Goal: Check status: Check status

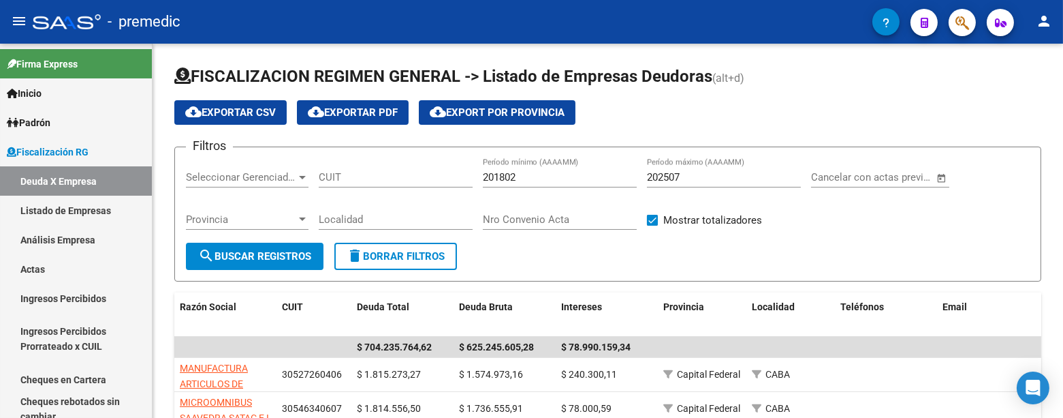
click at [64, 101] on link "Inicio" at bounding box center [76, 92] width 152 height 29
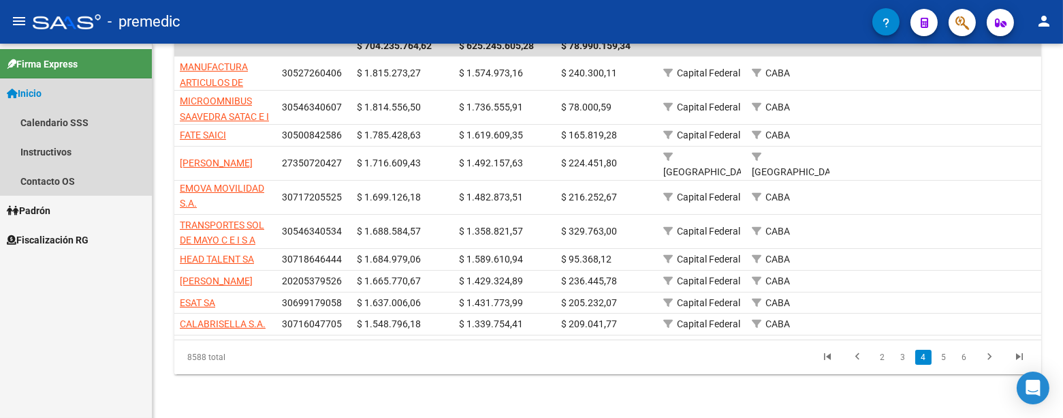
click at [59, 89] on link "Inicio" at bounding box center [76, 92] width 152 height 29
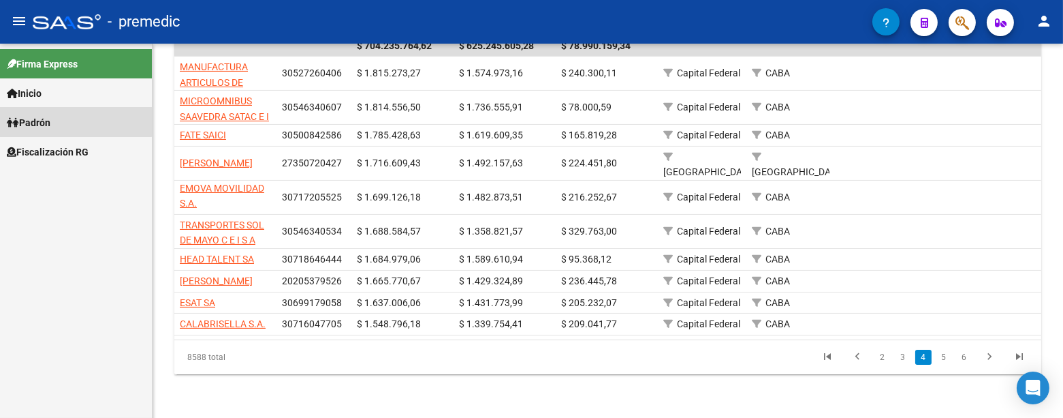
click at [69, 121] on link "Padrón" at bounding box center [76, 122] width 152 height 29
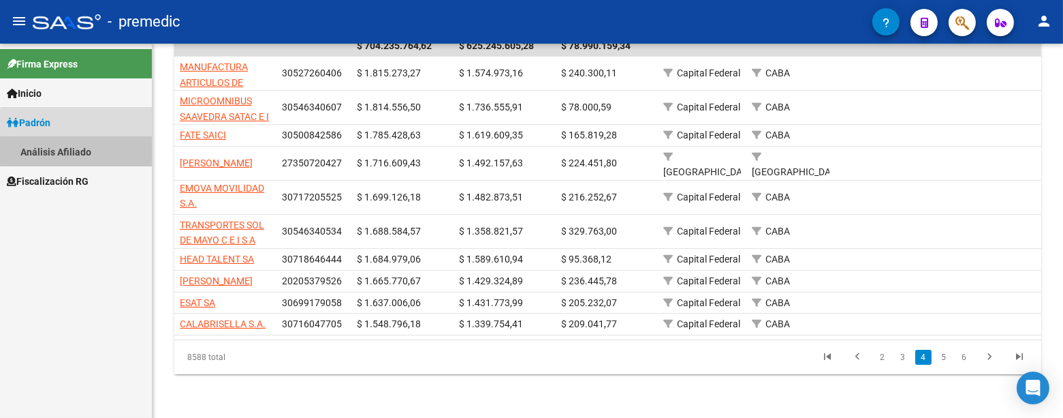
click at [79, 142] on link "Análisis Afiliado" at bounding box center [76, 151] width 152 height 29
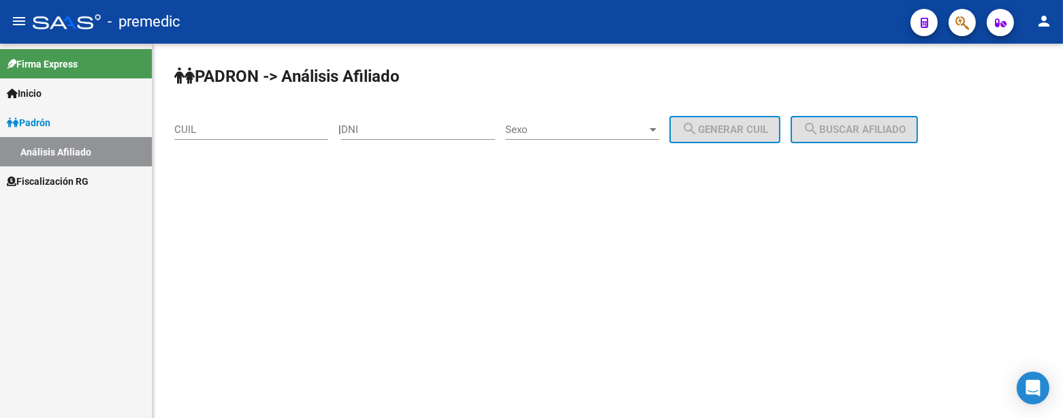
click at [270, 117] on div "CUIL" at bounding box center [251, 124] width 154 height 29
paste input "27-22006962-7"
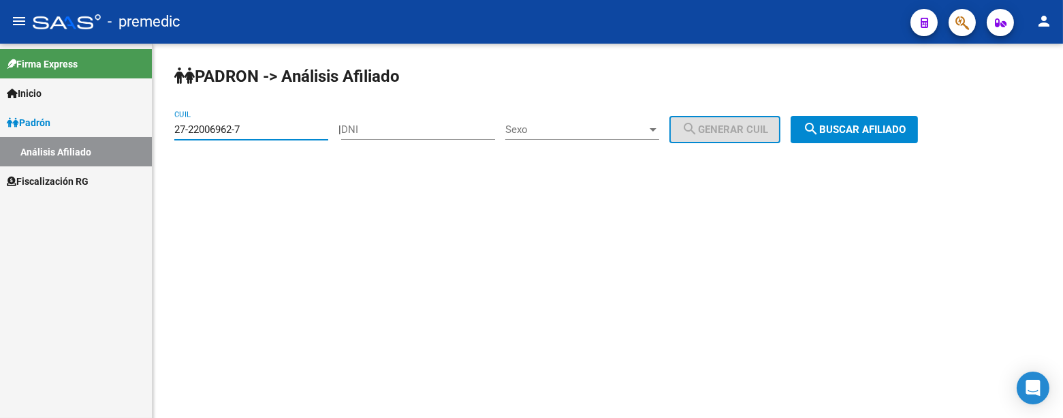
type input "27-22006962-7"
click at [873, 118] on button "search Buscar afiliado" at bounding box center [854, 129] width 127 height 27
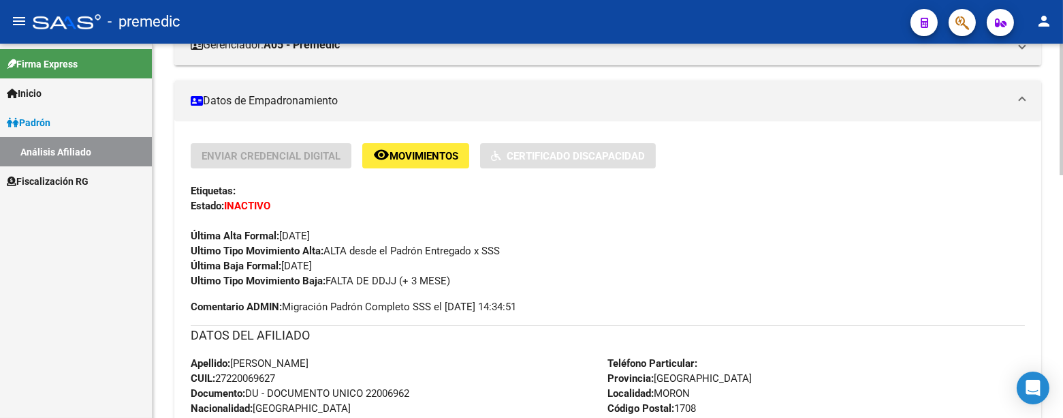
scroll to position [364, 0]
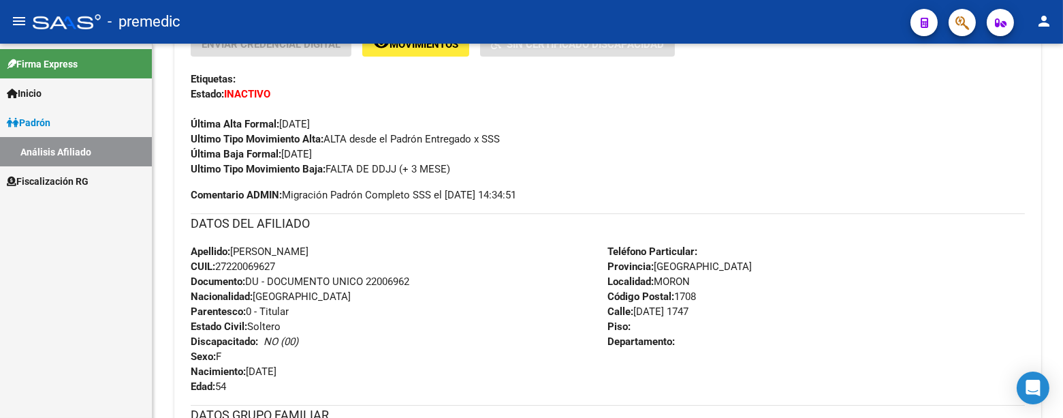
click at [84, 162] on link "Análisis Afiliado" at bounding box center [76, 151] width 152 height 29
click at [89, 178] on span "Fiscalización RG" at bounding box center [48, 181] width 82 height 15
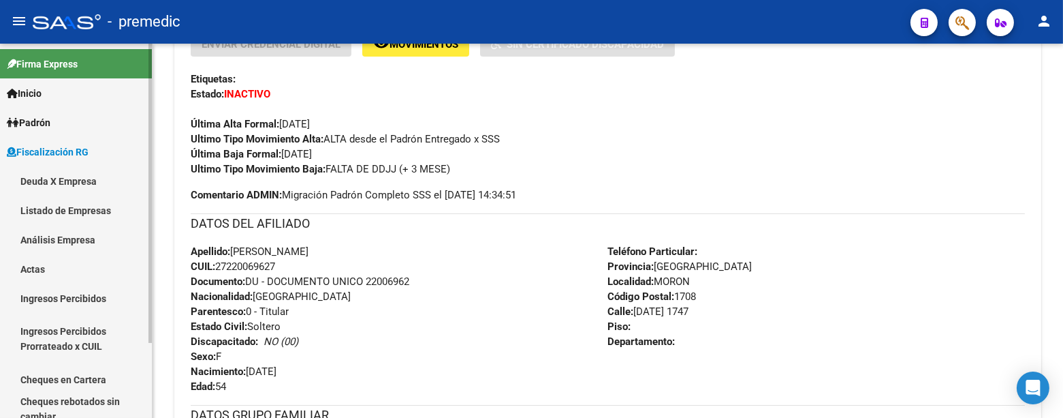
click at [67, 178] on link "Deuda X Empresa" at bounding box center [76, 180] width 152 height 29
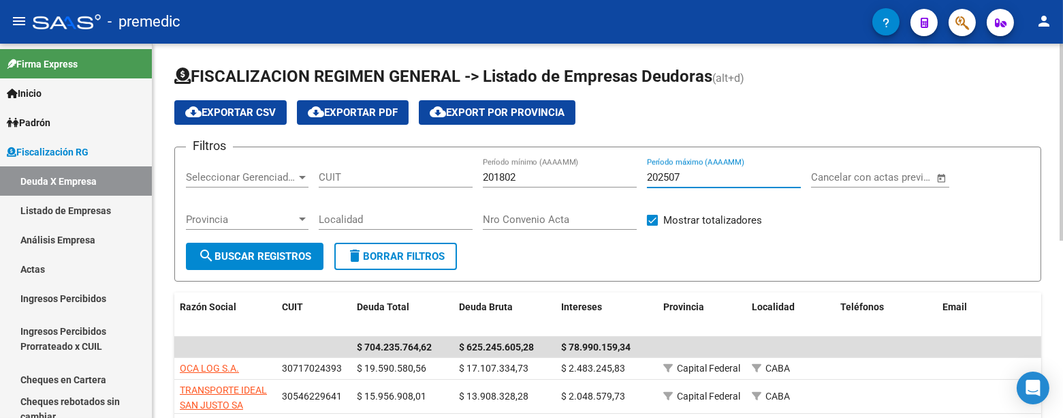
click at [712, 178] on input "202507" at bounding box center [724, 177] width 154 height 12
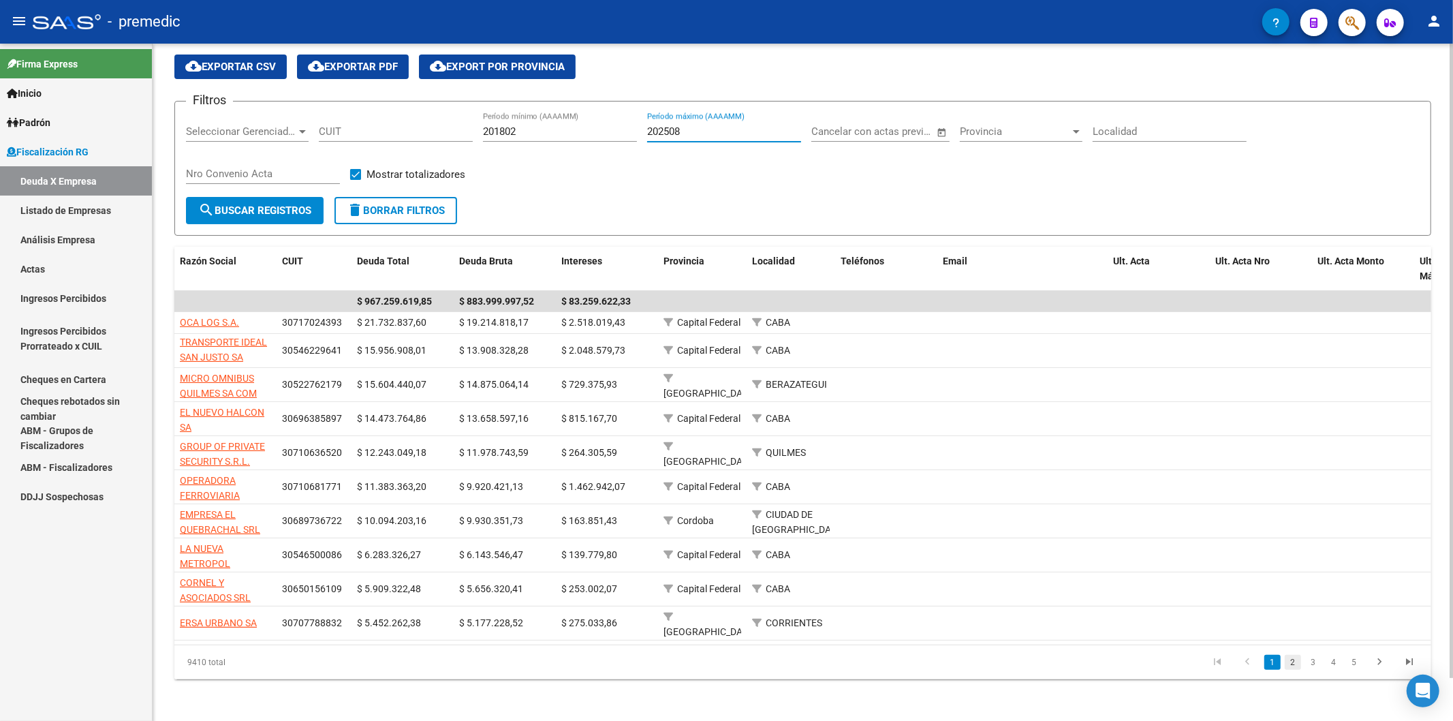
type input "202508"
click at [1063, 417] on link "2" at bounding box center [1293, 662] width 16 height 15
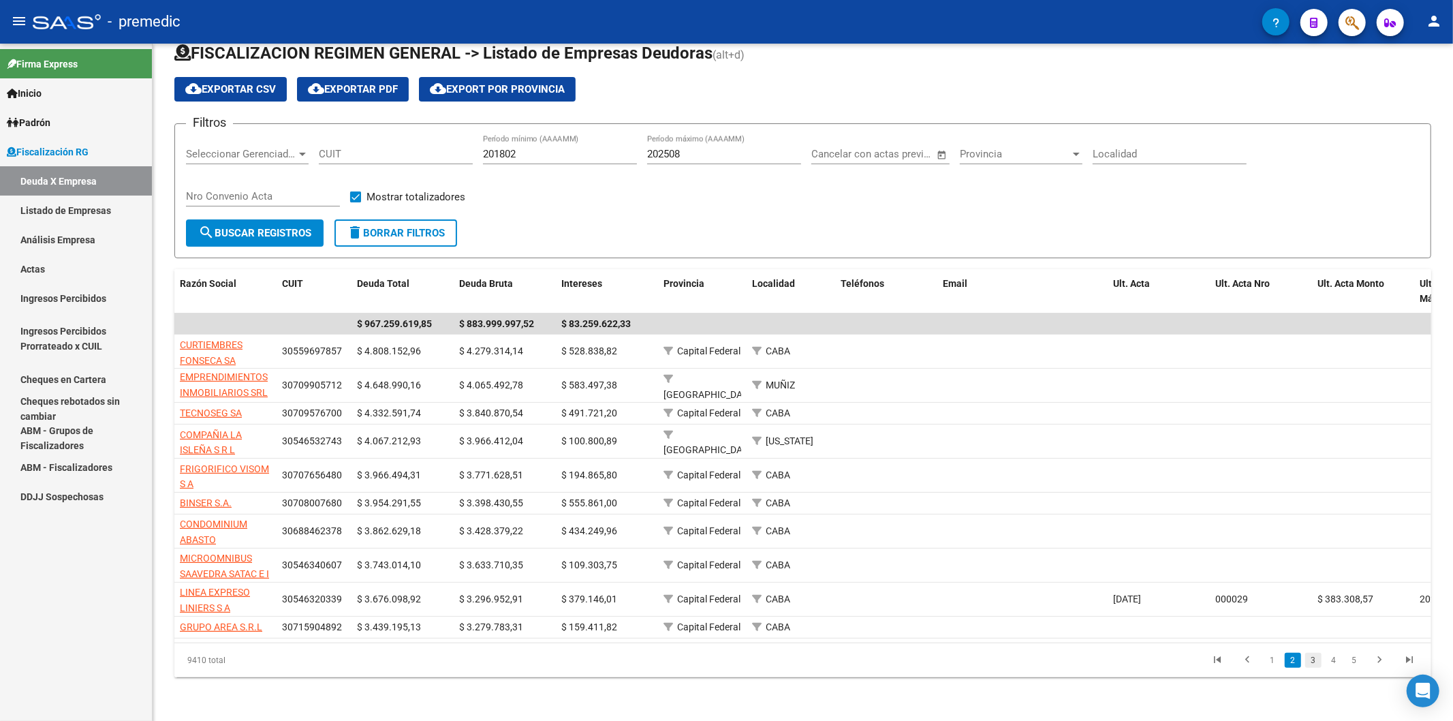
click at [1063, 417] on link "3" at bounding box center [1313, 660] width 16 height 15
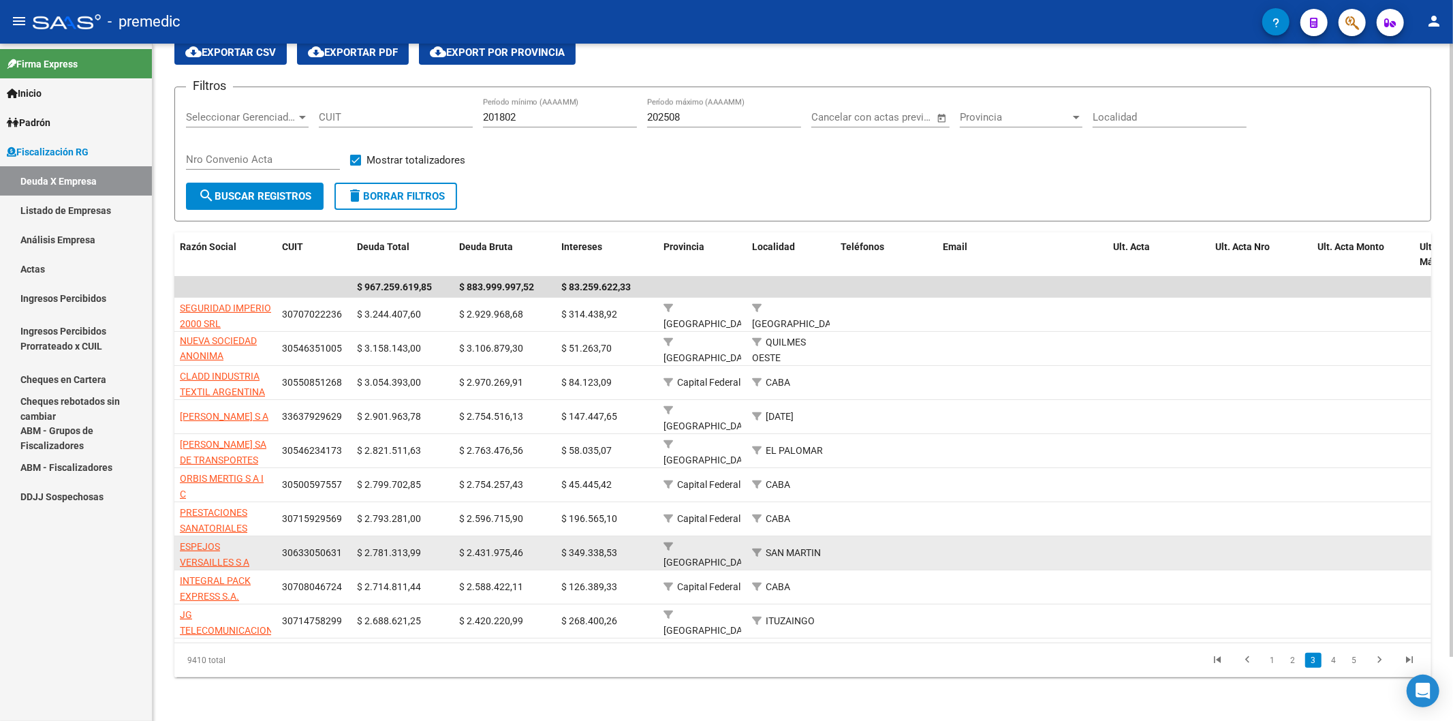
scroll to position [2, 0]
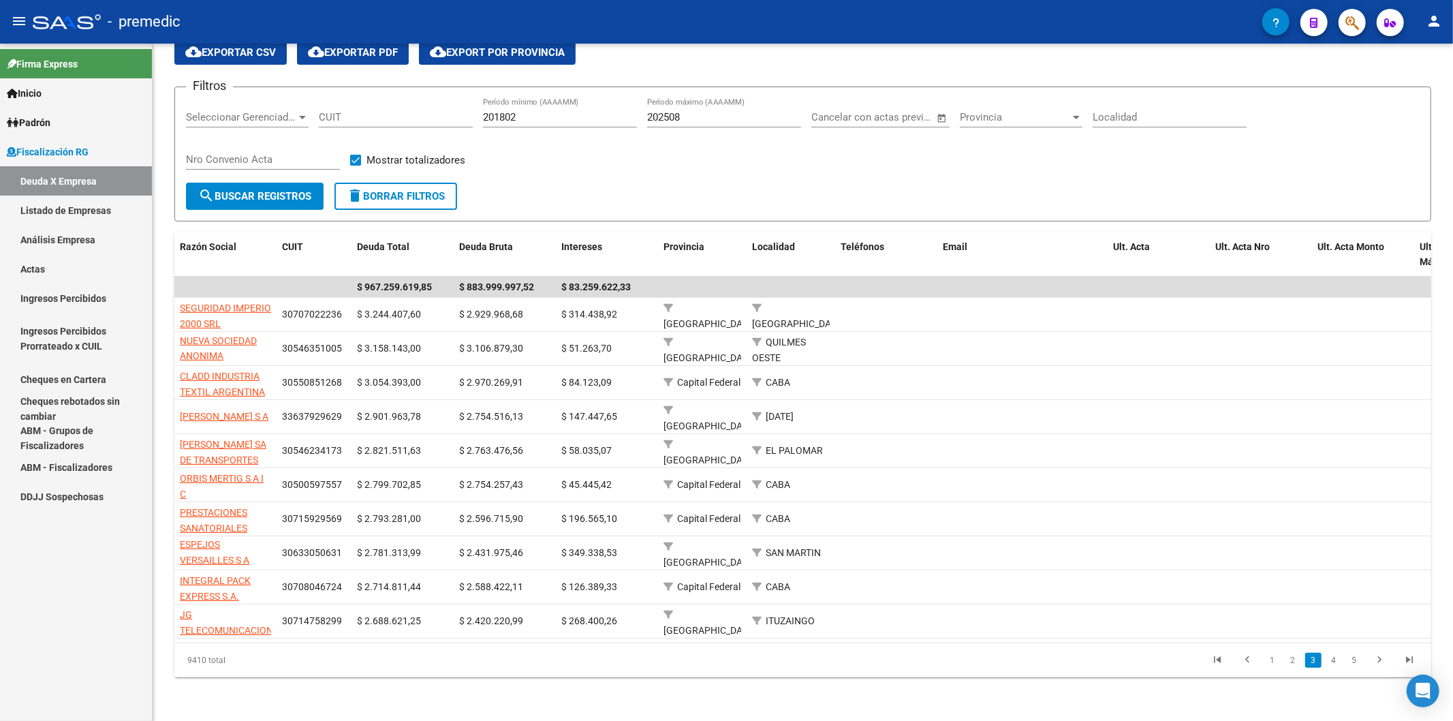
click at [1063, 417] on link "4" at bounding box center [1333, 660] width 16 height 15
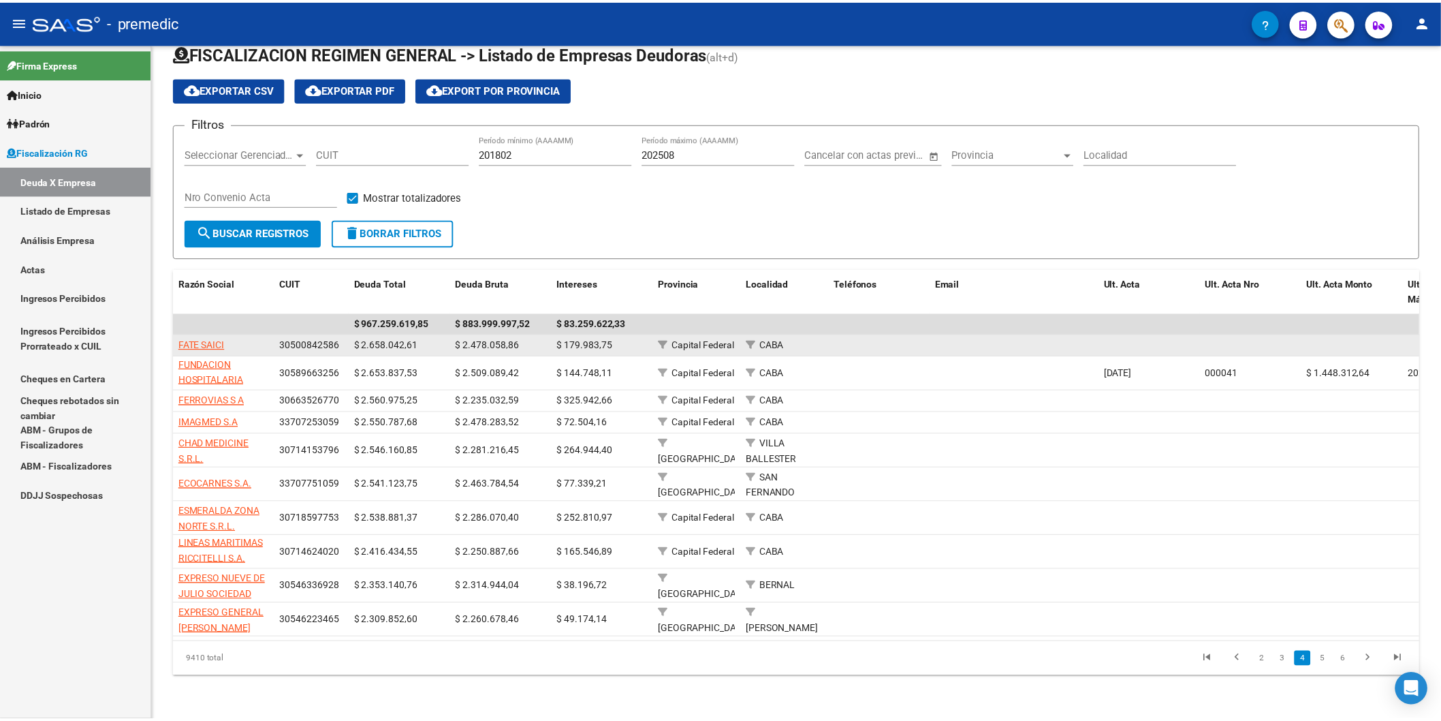
scroll to position [33, 0]
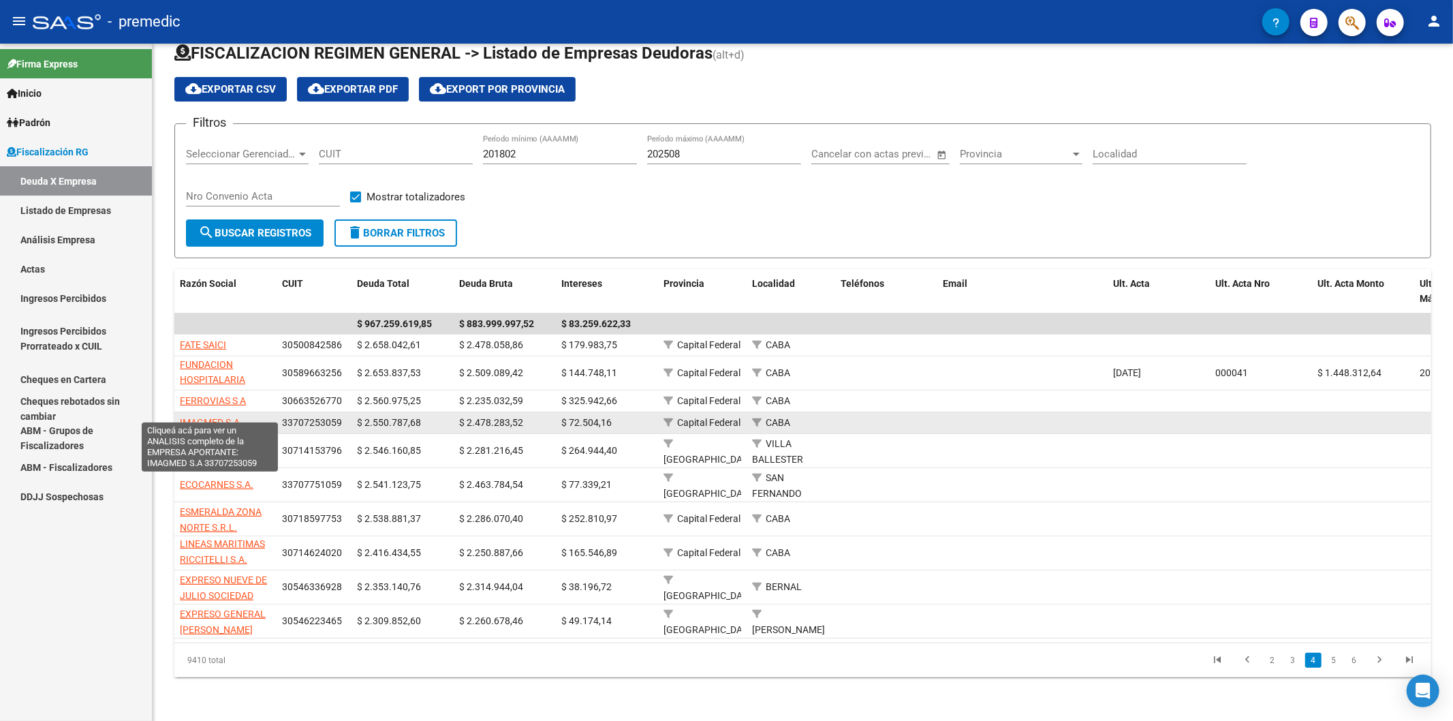
drag, startPoint x: 260, startPoint y: 379, endPoint x: 234, endPoint y: 405, distance: 36.6
click at [234, 417] on span "IMAGMED S.A" at bounding box center [210, 422] width 60 height 11
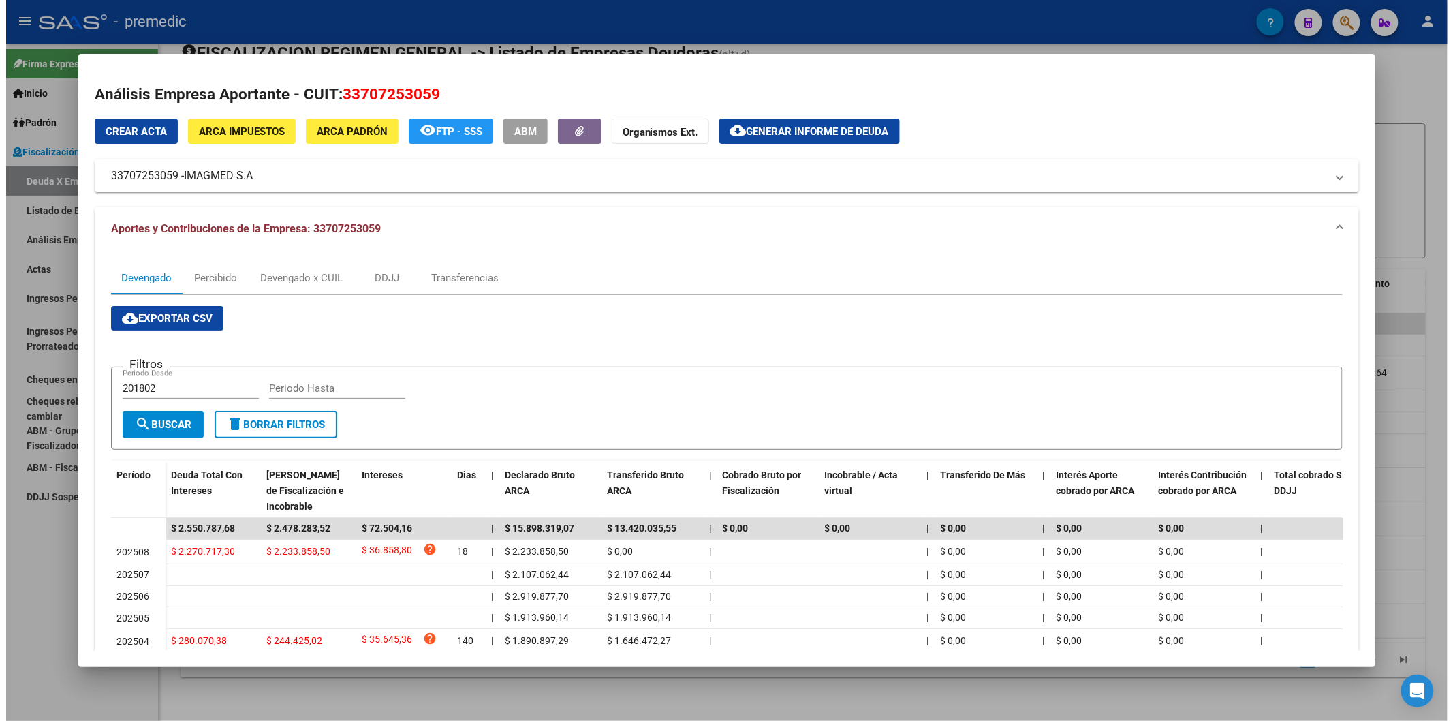
scroll to position [76, 0]
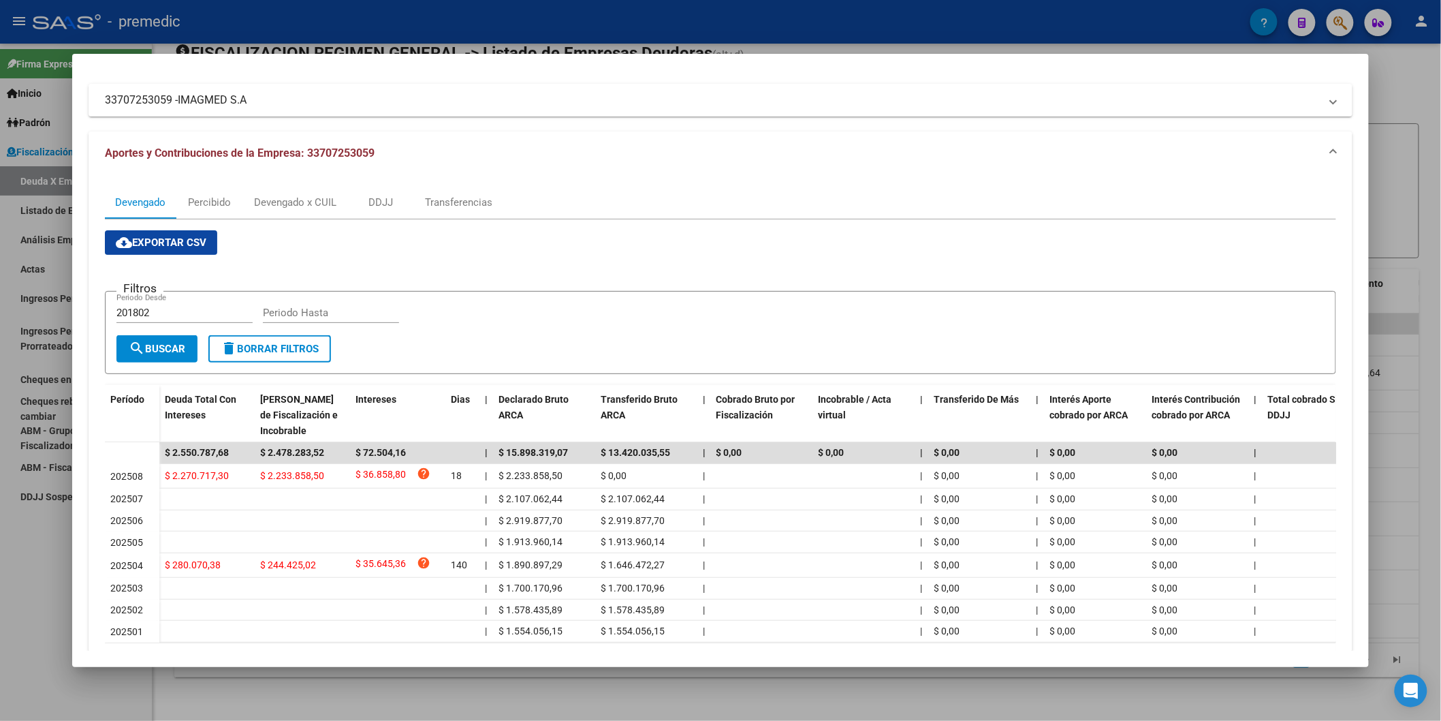
drag, startPoint x: 621, startPoint y: 479, endPoint x: 488, endPoint y: 268, distance: 249.1
click at [488, 268] on div "cloud_download Exportar CSV Filtros 201802 Periodo Desde Periodo Hasta search B…" at bounding box center [720, 453] width 1231 height 447
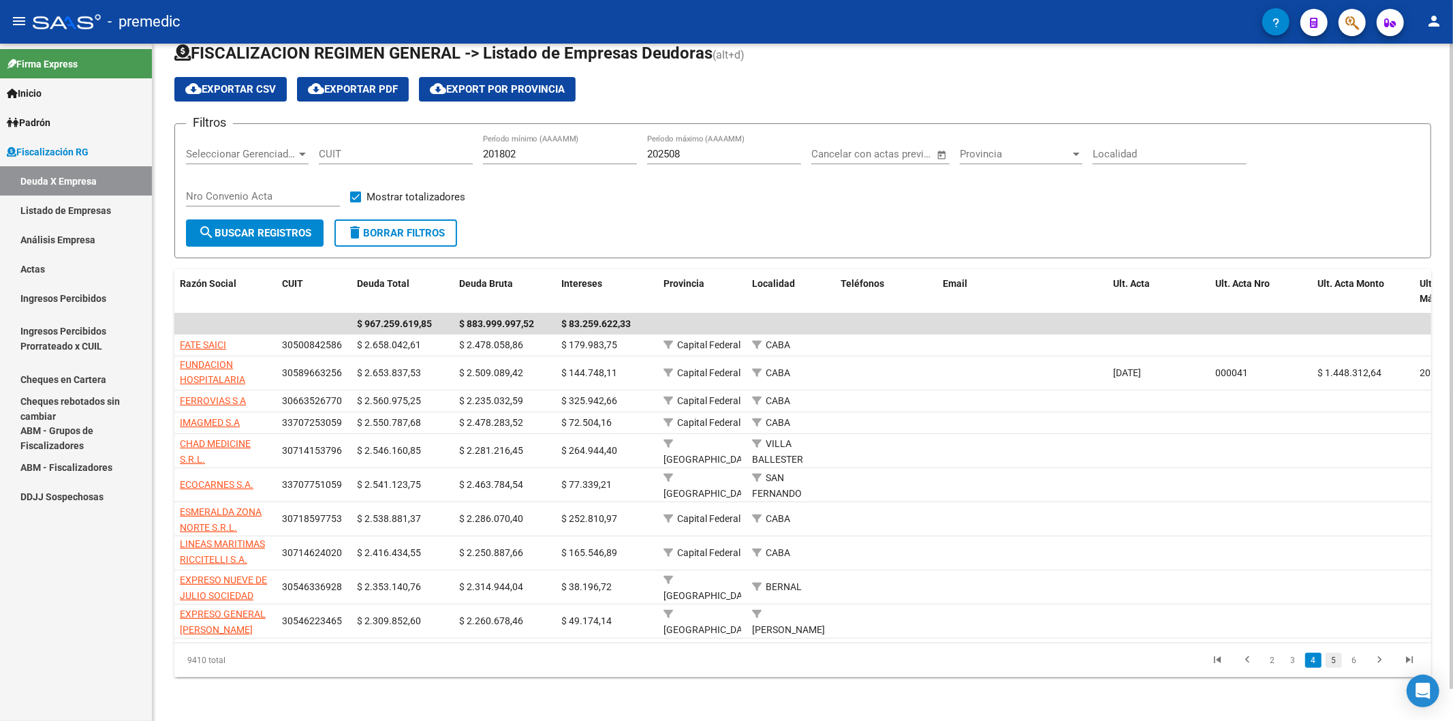
click at [1063, 417] on link "5" at bounding box center [1333, 660] width 16 height 15
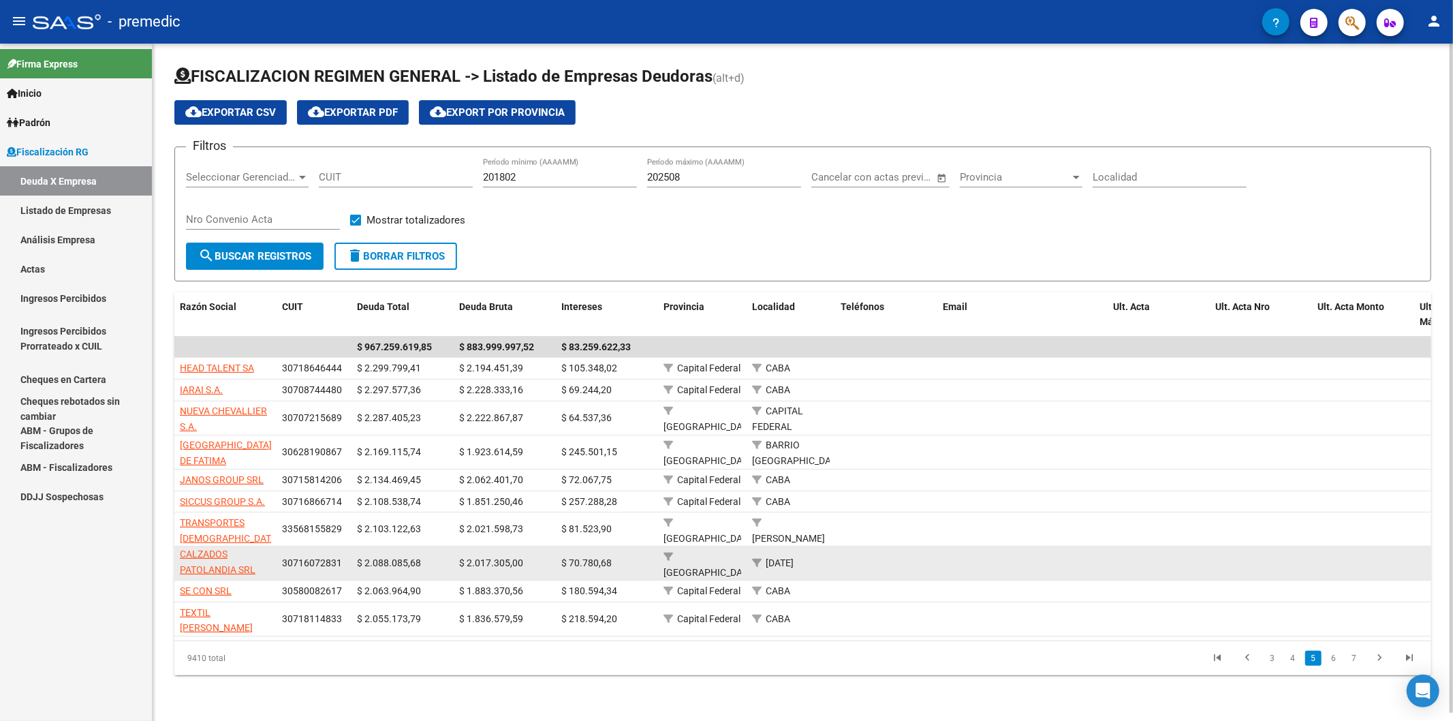
scroll to position [0, 0]
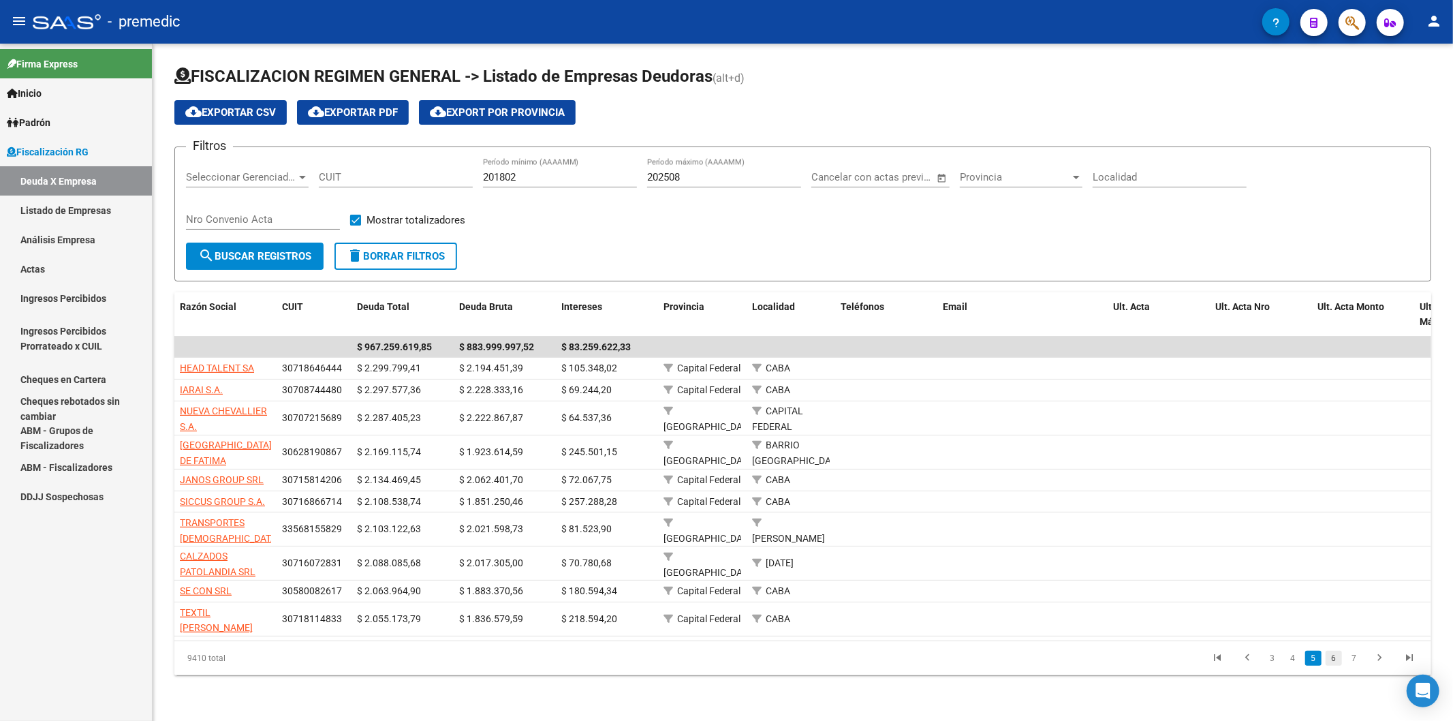
click at [1063, 417] on link "6" at bounding box center [1333, 657] width 16 height 15
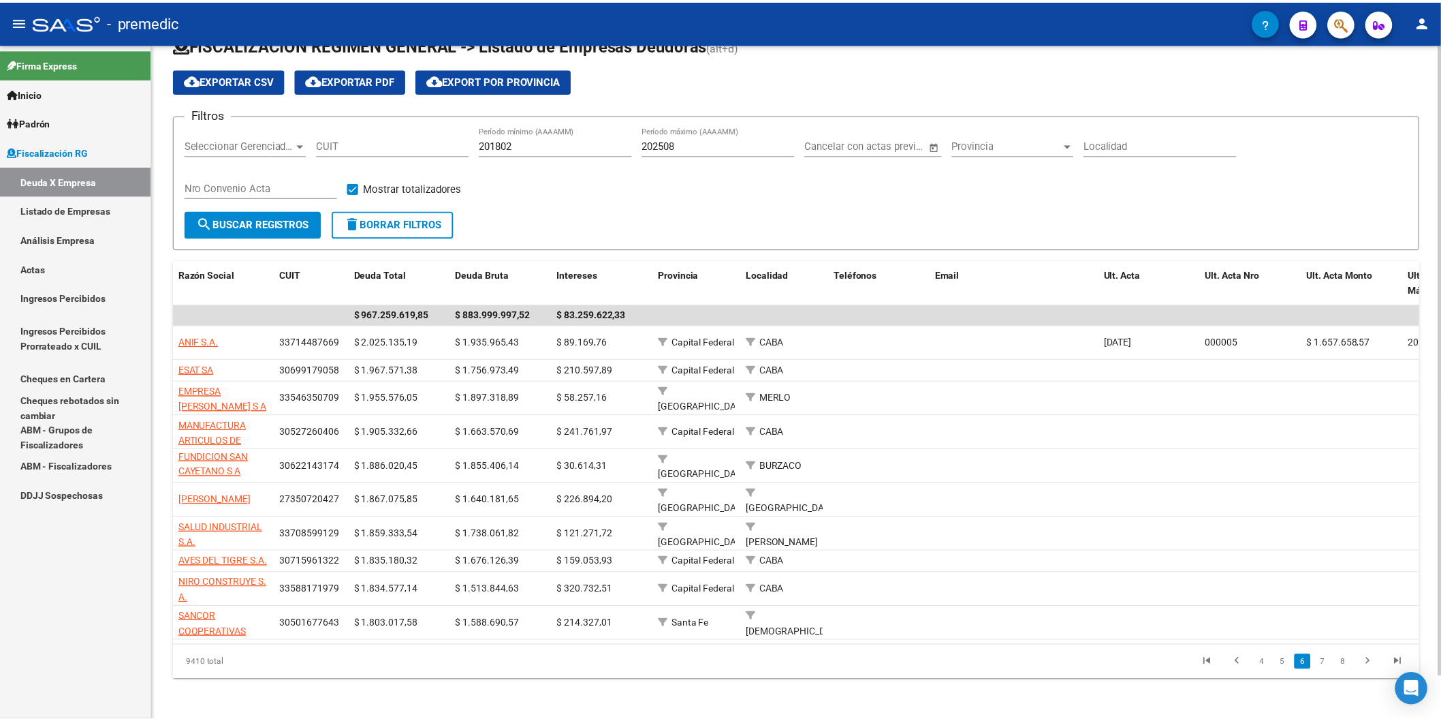
scroll to position [46, 0]
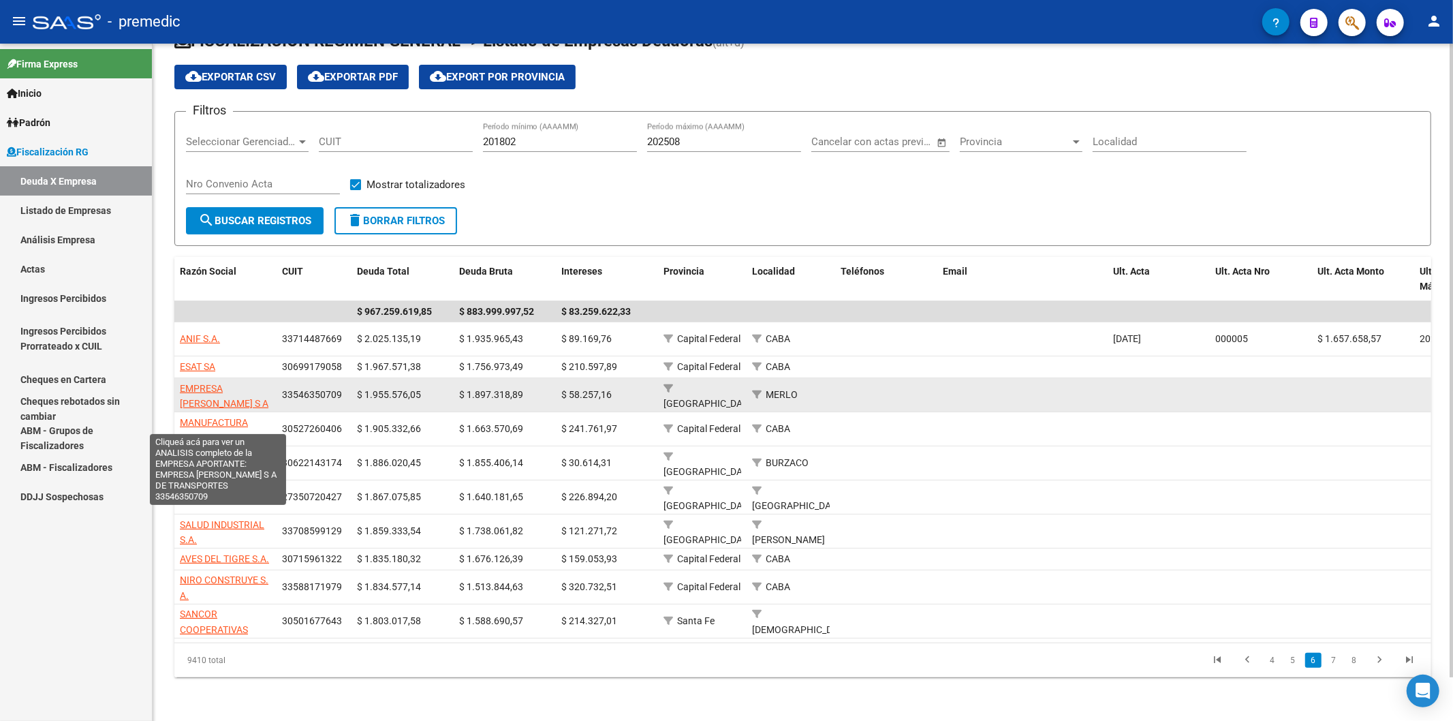
click at [208, 391] on span "EMPRESA [PERSON_NAME] S A DE TRANSPORTES" at bounding box center [224, 404] width 89 height 42
type textarea "33546350709"
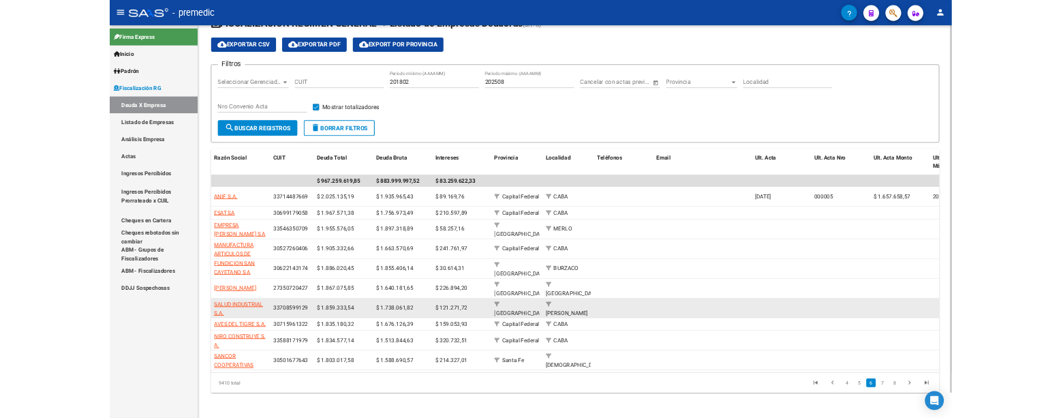
scroll to position [1, 0]
